Goal: Navigation & Orientation: Find specific page/section

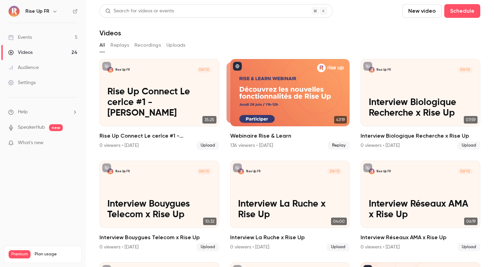
scroll to position [199, 0]
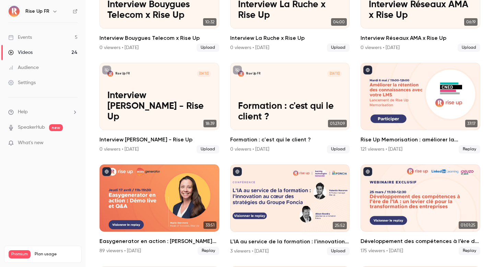
click at [59, 29] on ul "Events 5 Videos 24 Audience Settings" at bounding box center [43, 60] width 86 height 74
click at [59, 41] on link "Events 5" at bounding box center [43, 37] width 86 height 15
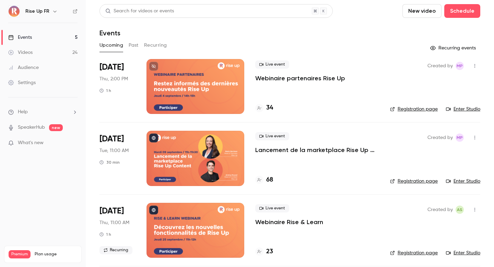
click at [154, 42] on button "Recurring" at bounding box center [155, 45] width 23 height 11
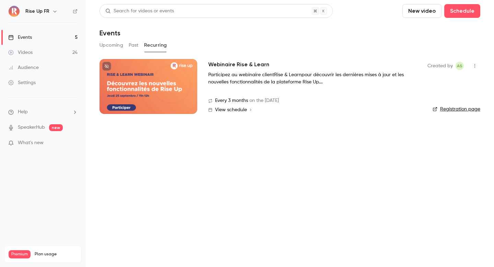
click at [133, 48] on button "Past" at bounding box center [134, 45] width 10 height 11
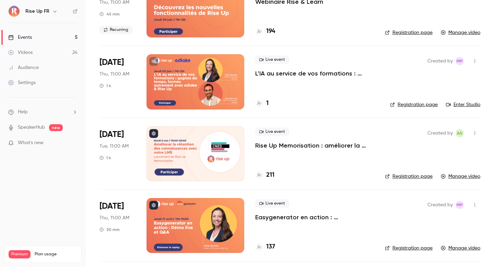
scroll to position [12, 0]
